Goal: Register for event/course

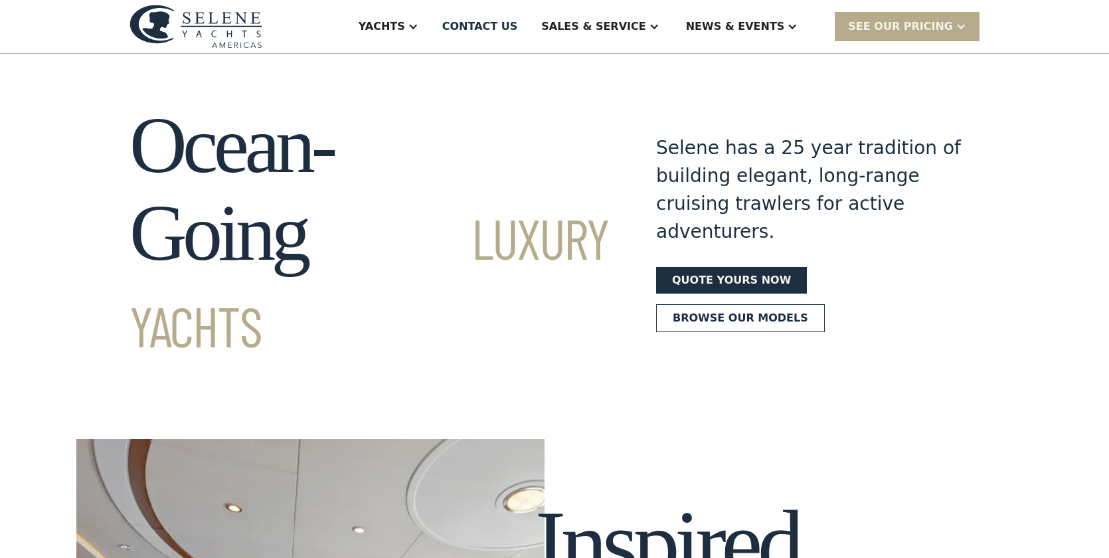
drag, startPoint x: 0, startPoint y: 0, endPoint x: 785, endPoint y: 26, distance: 785.4
click at [785, 26] on div "News & EVENTS" at bounding box center [735, 27] width 99 height 16
click at [733, 92] on div "Events" at bounding box center [768, 93] width 170 height 11
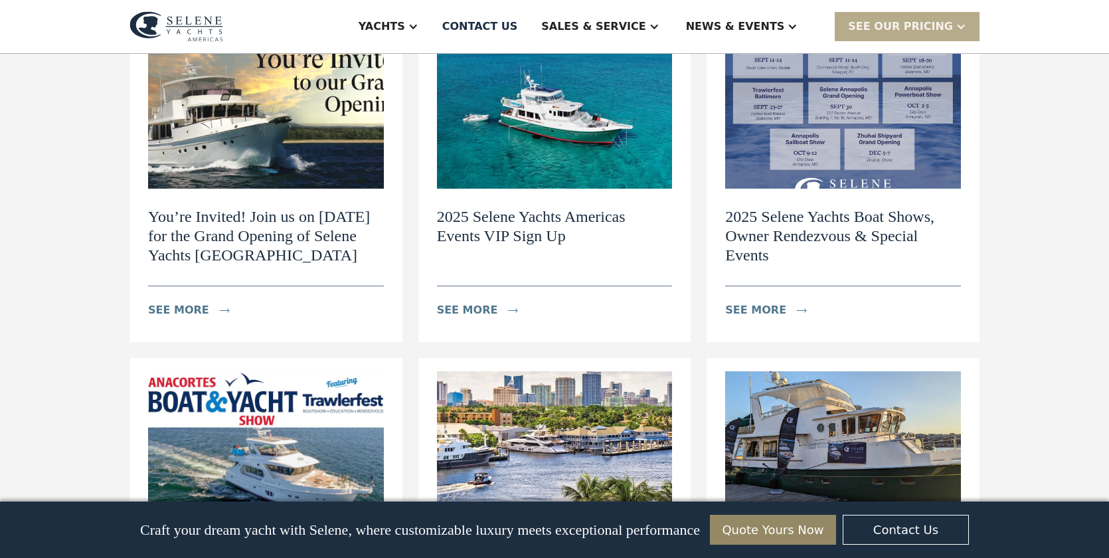
scroll to position [503, 0]
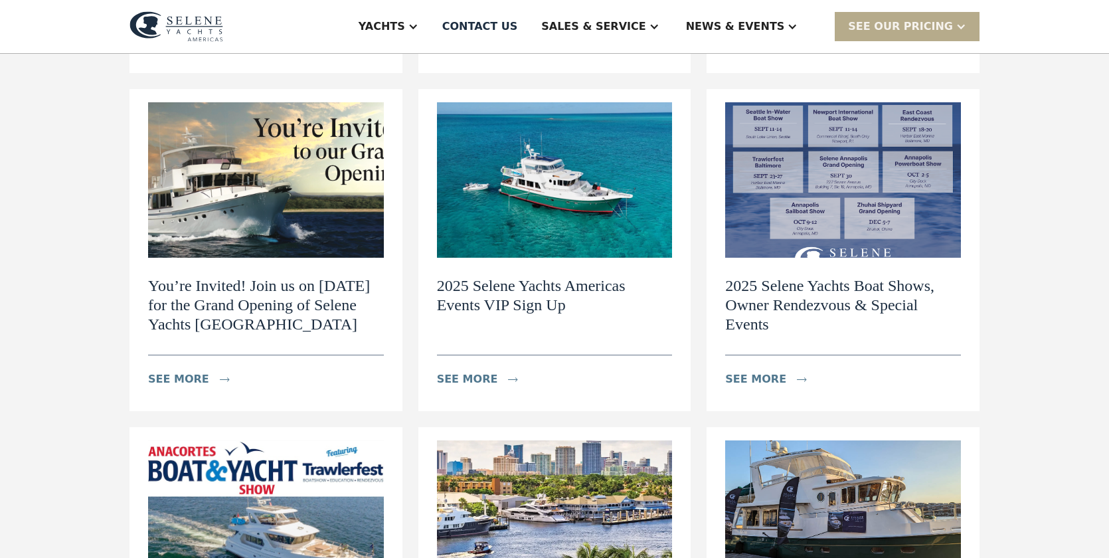
click at [1027, 263] on div "Events - Navigating the World of Exclusive Yachts News view details Navigating …" at bounding box center [554, 196] width 1109 height 1293
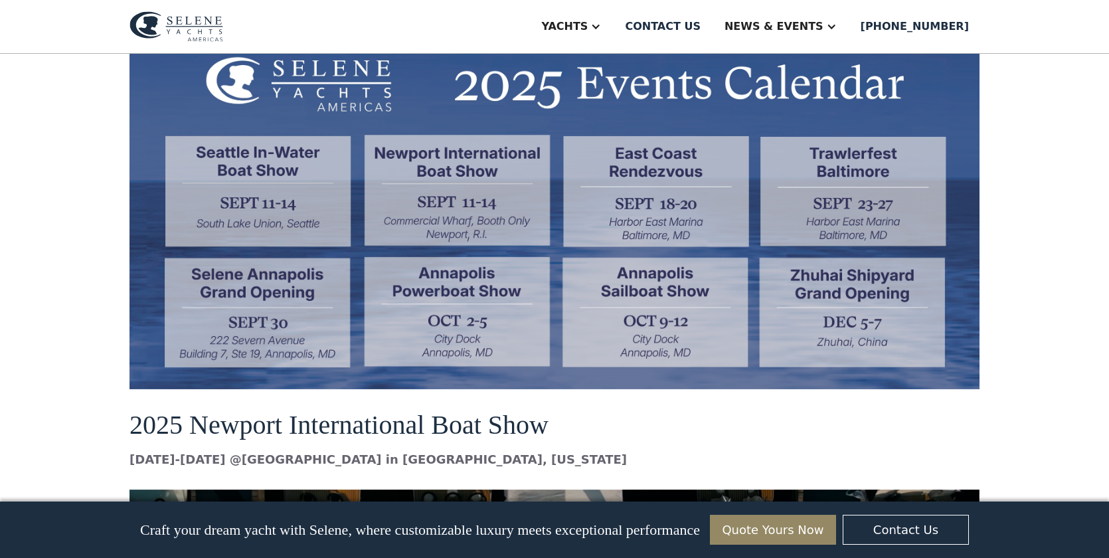
scroll to position [1172, 0]
